Goal: Information Seeking & Learning: Learn about a topic

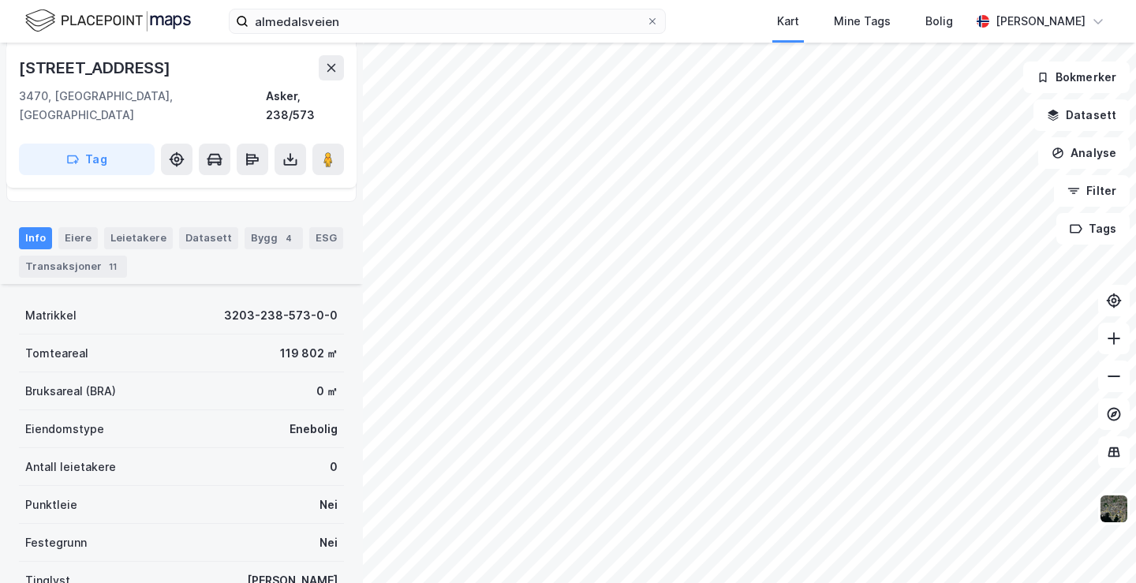
scroll to position [237, 0]
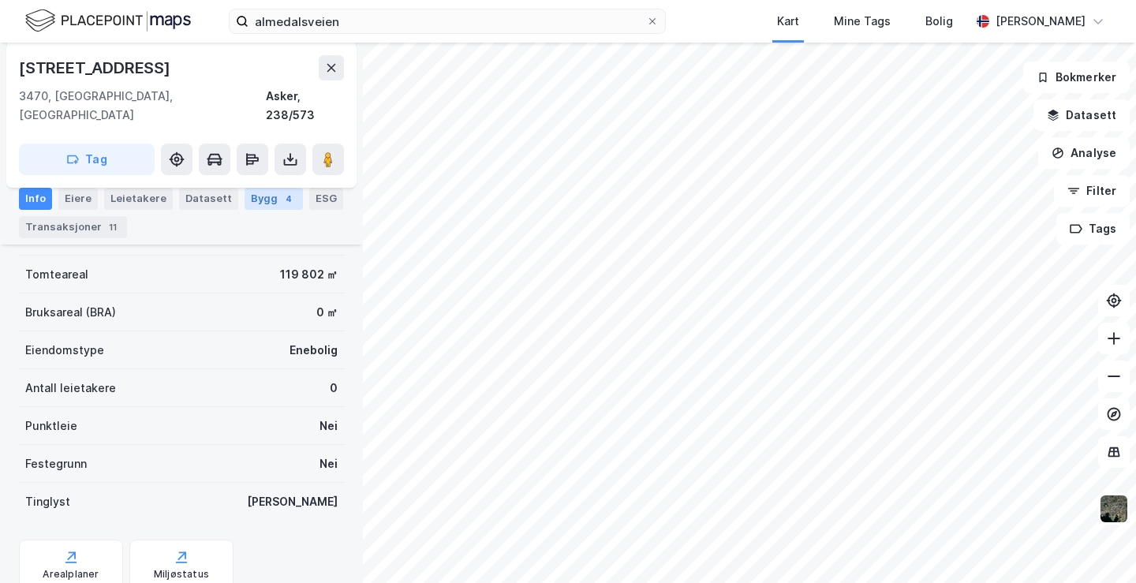
click at [263, 196] on div "Bygg 4" at bounding box center [274, 199] width 58 height 22
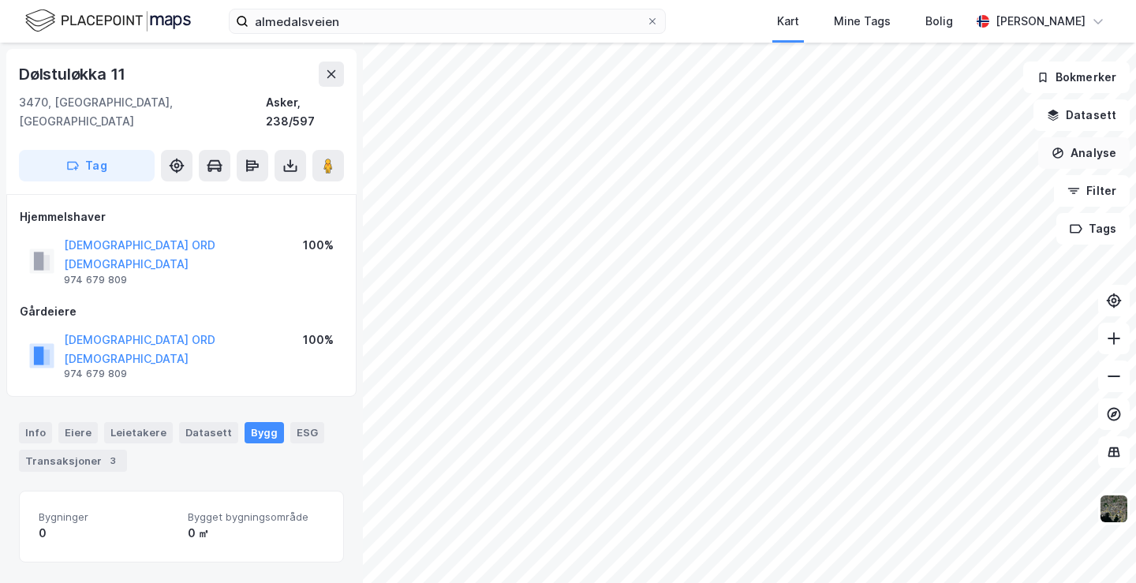
click at [1098, 153] on button "Analyse" at bounding box center [1084, 153] width 92 height 32
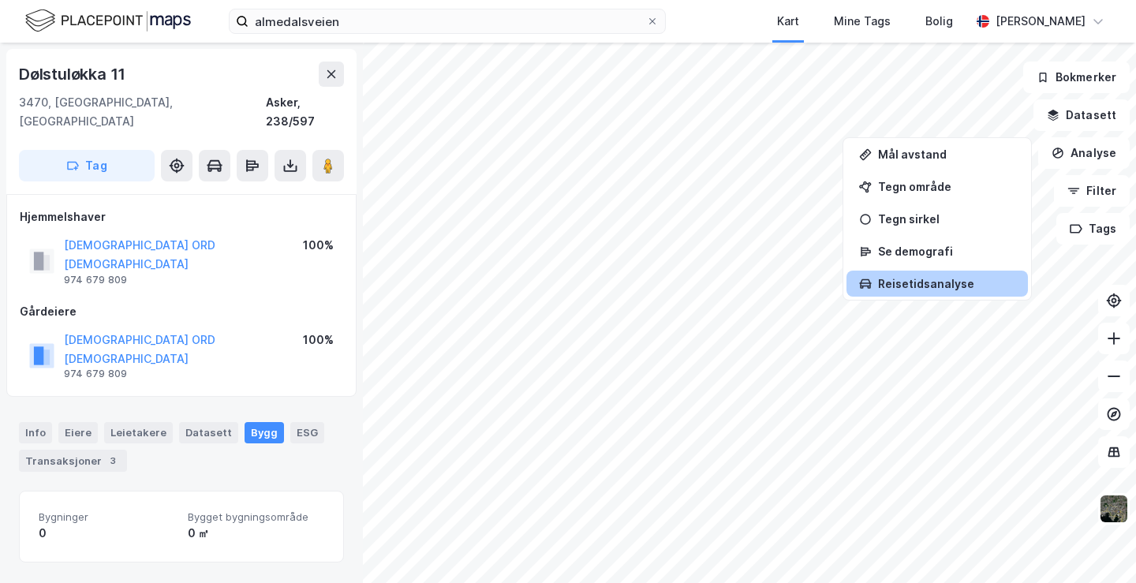
click at [934, 286] on div "Reisetidsanalyse" at bounding box center [946, 283] width 137 height 13
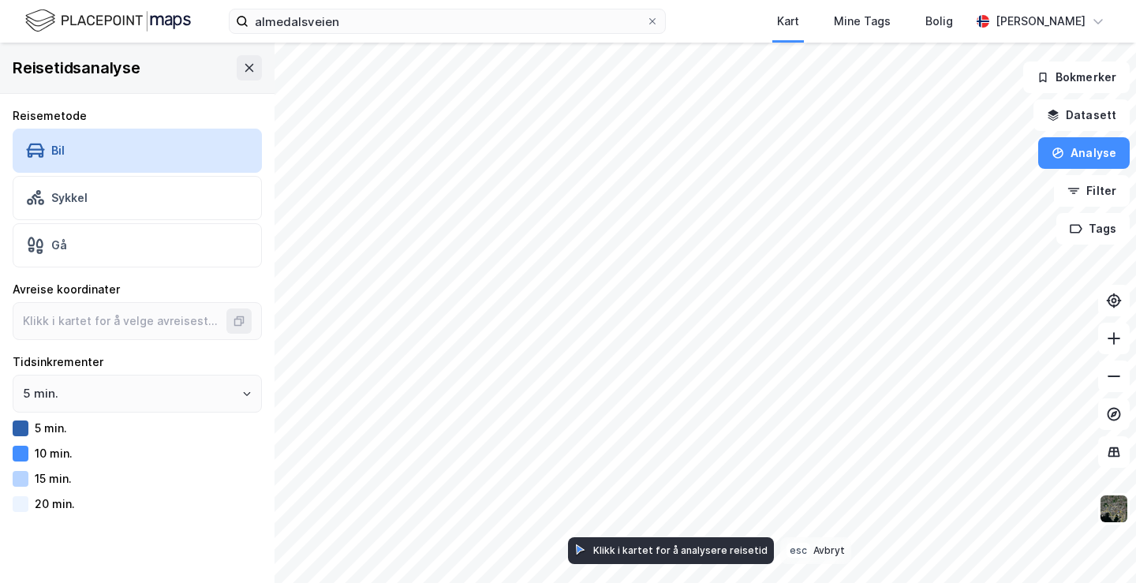
click at [32, 478] on div "15 min." at bounding box center [137, 478] width 249 height 19
click at [242, 395] on icon "Open" at bounding box center [246, 393] width 9 height 9
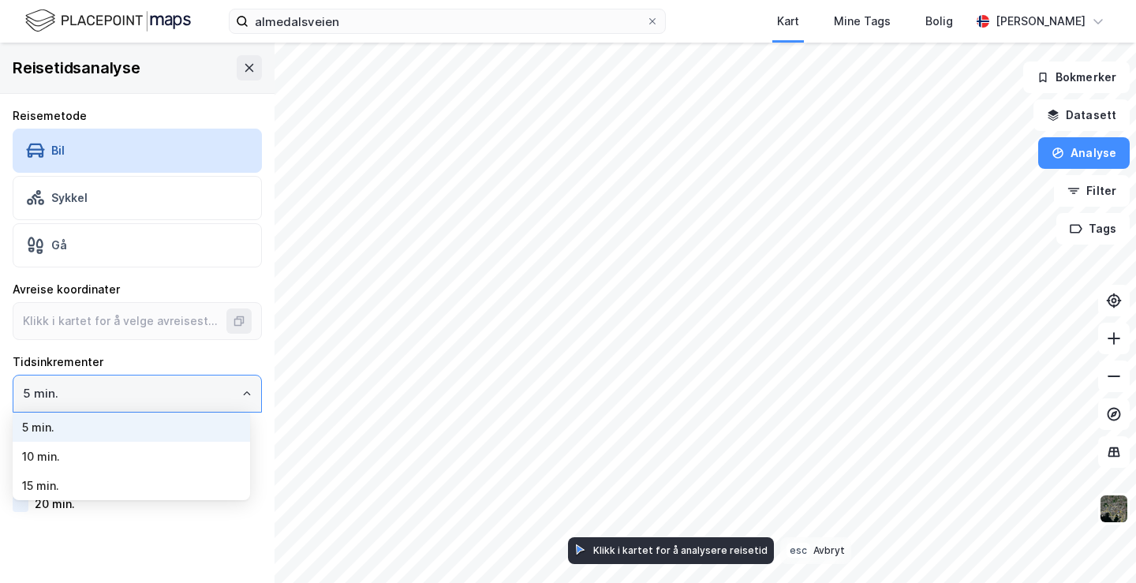
click at [118, 484] on li "15 min." at bounding box center [132, 485] width 238 height 29
type input "15 min."
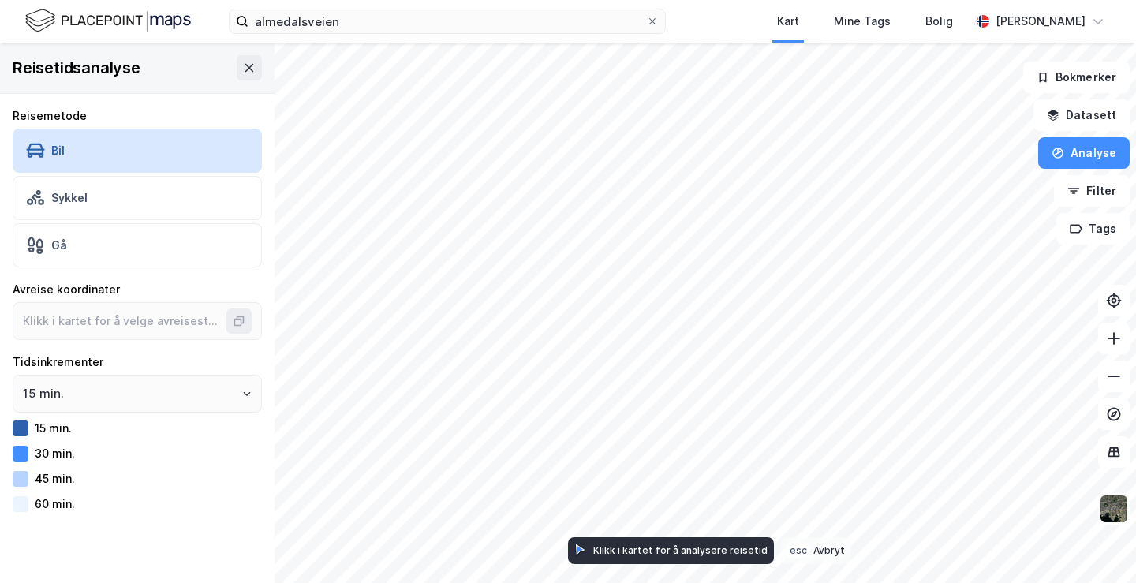
click at [576, 550] on icon at bounding box center [580, 551] width 13 height 14
click at [635, 544] on div "Klikk i kartet for å analysere reisetid" at bounding box center [680, 550] width 174 height 12
type input "59.78323349058999, 10.489509201300336"
click at [1110, 376] on icon at bounding box center [1114, 377] width 13 height 2
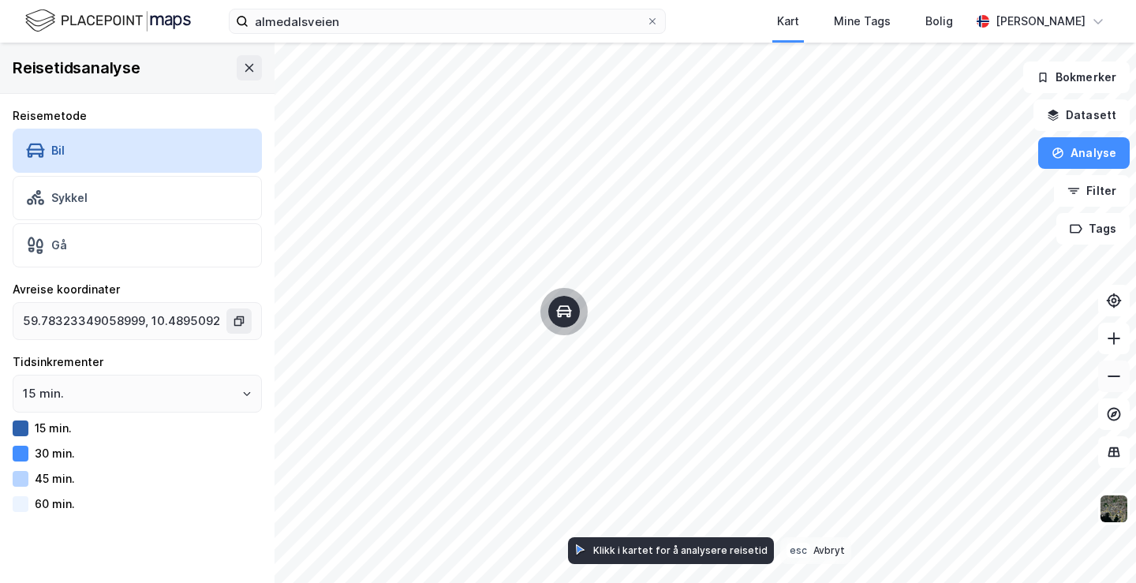
click at [1110, 376] on icon at bounding box center [1114, 377] width 13 height 2
click at [241, 395] on button "15 min." at bounding box center [247, 393] width 13 height 13
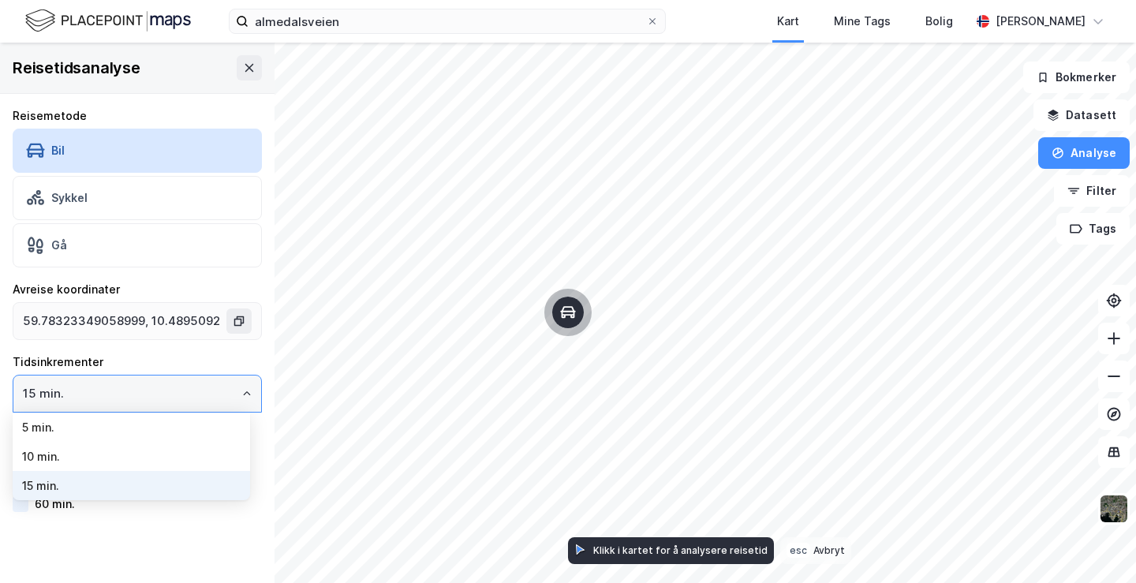
click at [37, 429] on li "5 min." at bounding box center [132, 427] width 238 height 29
type input "5 min."
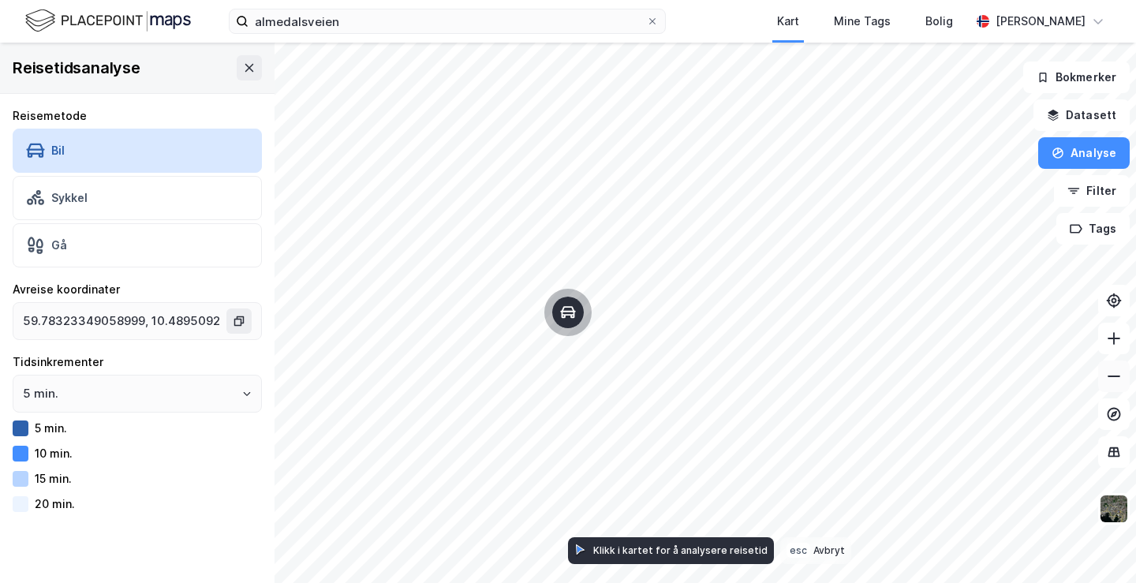
click at [1114, 378] on icon at bounding box center [1114, 376] width 16 height 16
click at [1113, 341] on icon at bounding box center [1114, 339] width 16 height 16
click at [1075, 122] on button "Datasett" at bounding box center [1082, 115] width 96 height 32
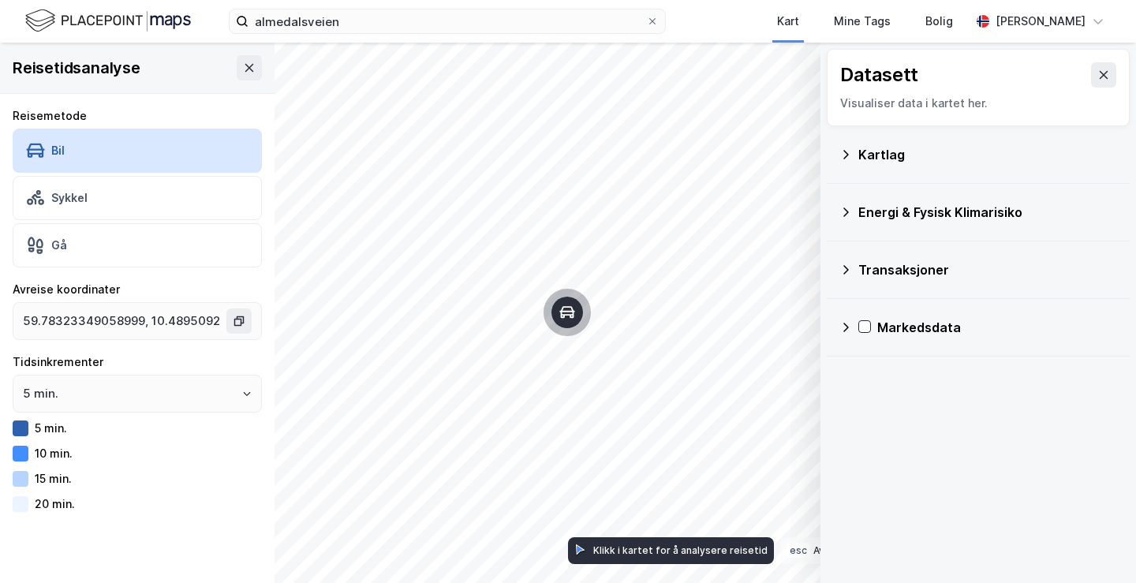
click at [888, 166] on div "Kartlag" at bounding box center [979, 155] width 278 height 38
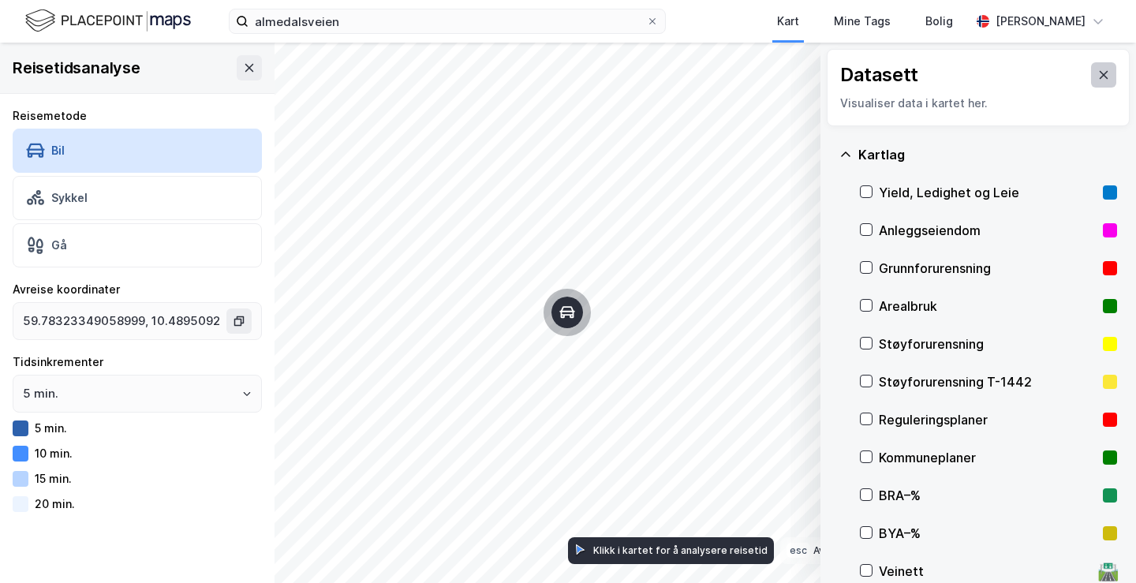
click at [1098, 80] on icon at bounding box center [1104, 75] width 13 height 13
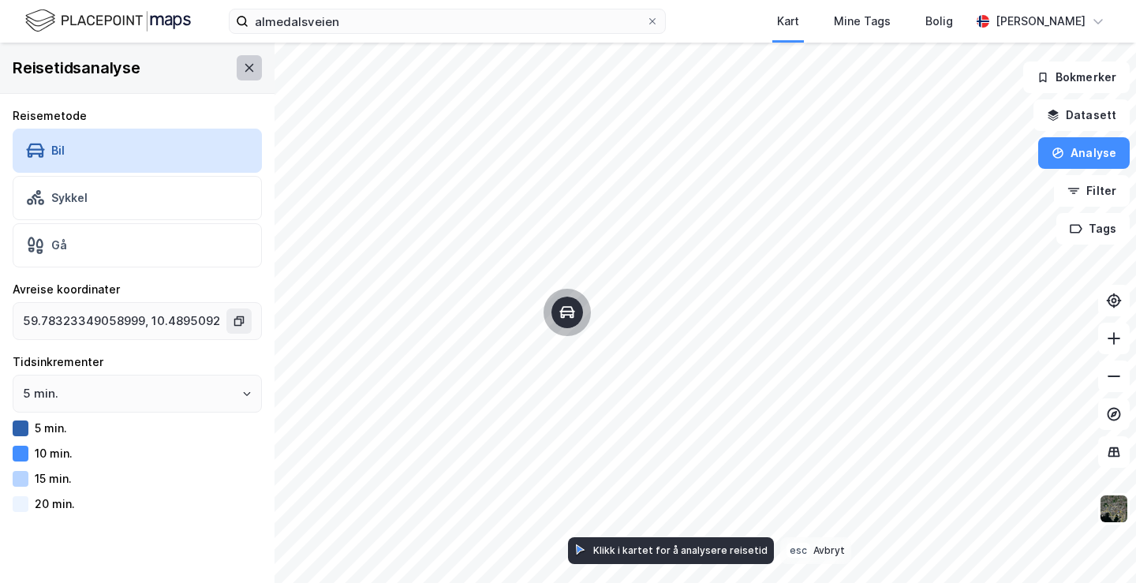
click at [243, 71] on icon at bounding box center [249, 68] width 13 height 13
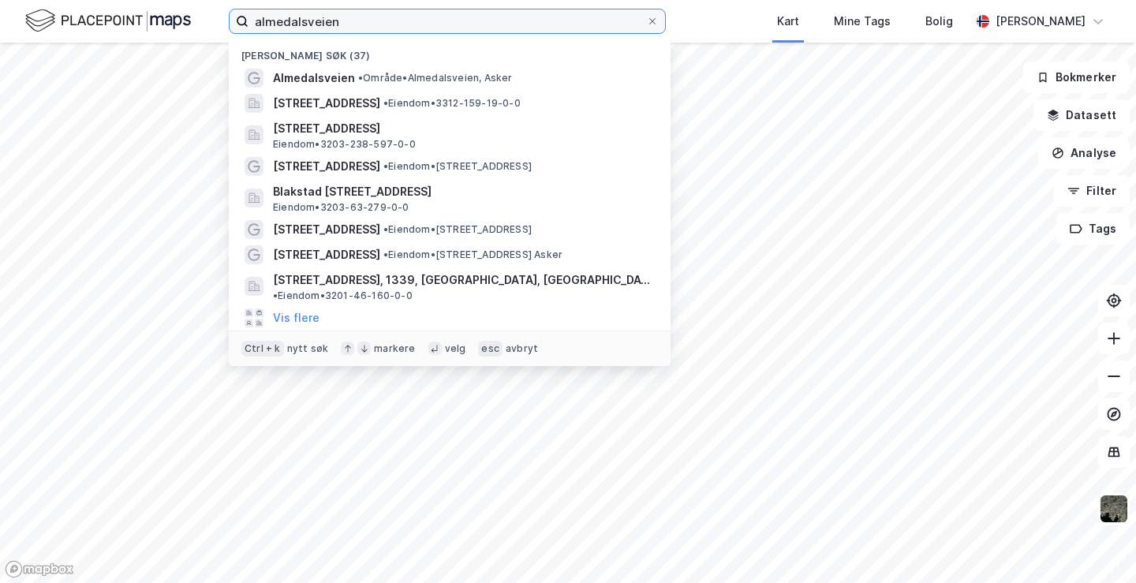
click at [350, 26] on input "almedalsveien" at bounding box center [448, 21] width 398 height 24
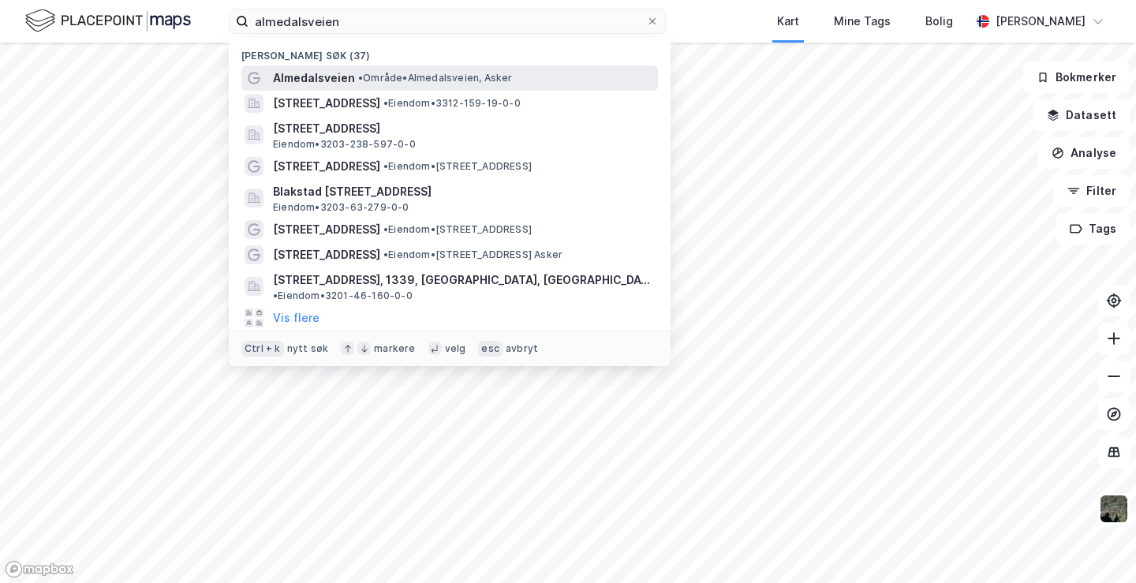
click at [365, 82] on span "• Område • Almedalsveien, Asker" at bounding box center [435, 78] width 155 height 13
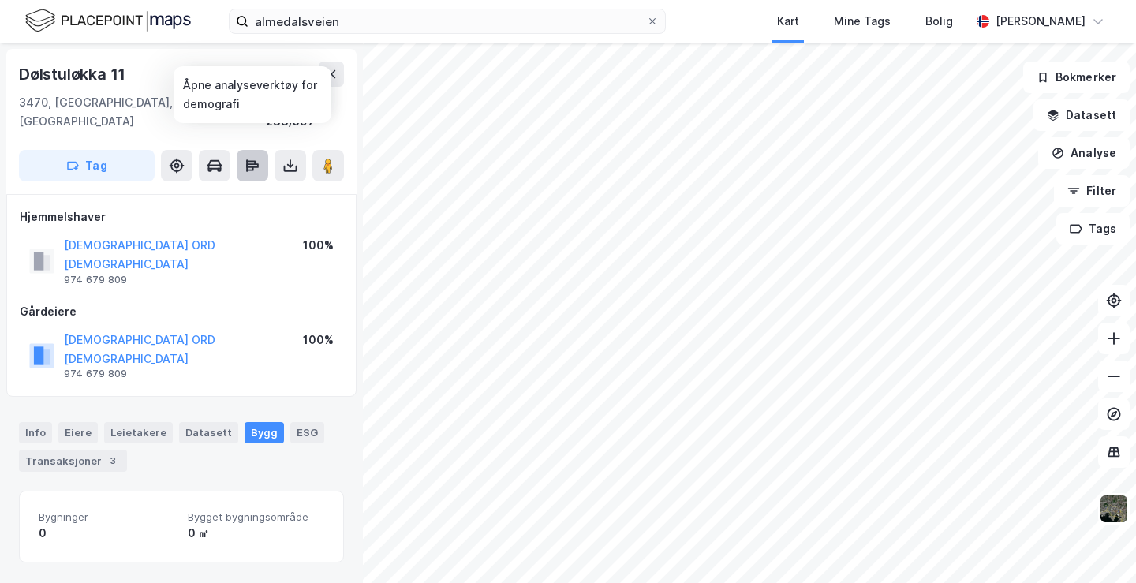
click at [247, 163] on icon at bounding box center [252, 165] width 13 height 5
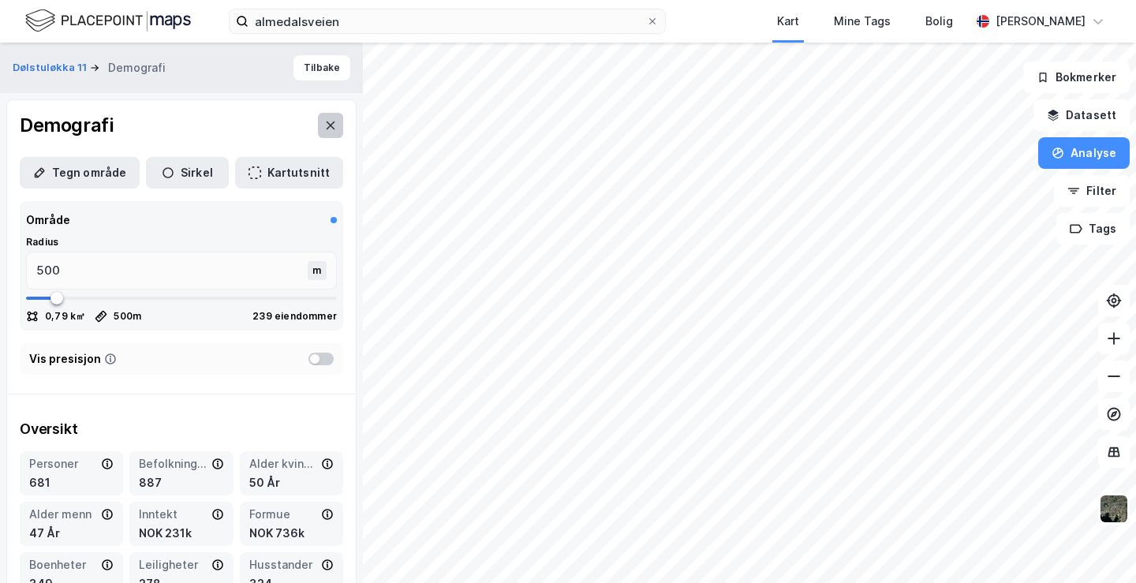
click at [324, 125] on icon at bounding box center [330, 125] width 13 height 13
